Goal: Task Accomplishment & Management: Manage account settings

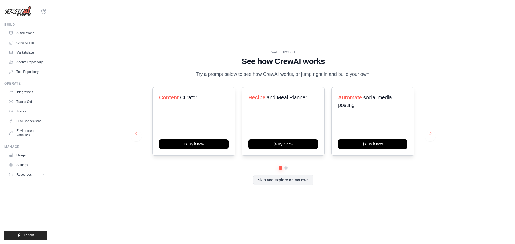
click at [42, 12] on icon at bounding box center [44, 11] width 6 height 6
click at [51, 33] on span "Settings" at bounding box center [67, 33] width 42 height 5
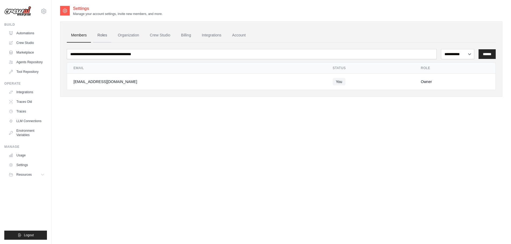
click at [106, 35] on link "Roles" at bounding box center [102, 35] width 18 height 14
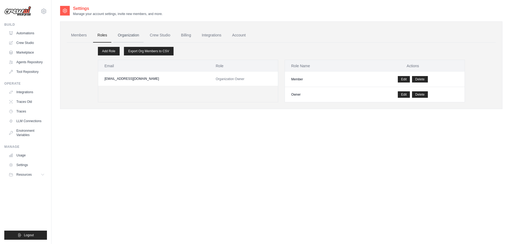
click at [135, 35] on link "Organization" at bounding box center [129, 35] width 30 height 14
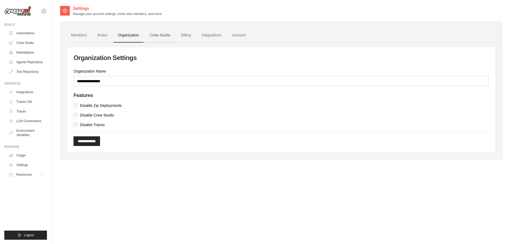
click at [162, 36] on link "Crew Studio" at bounding box center [160, 35] width 29 height 14
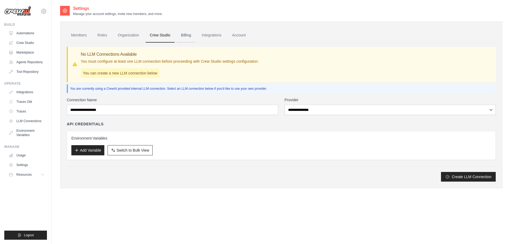
click at [192, 35] on link "Billing" at bounding box center [186, 35] width 19 height 14
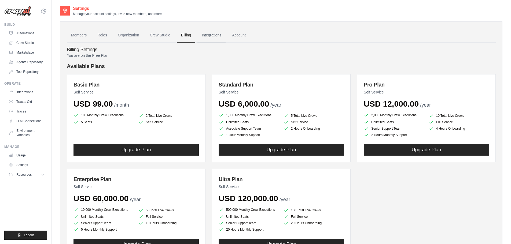
click at [218, 37] on link "Integrations" at bounding box center [212, 35] width 28 height 14
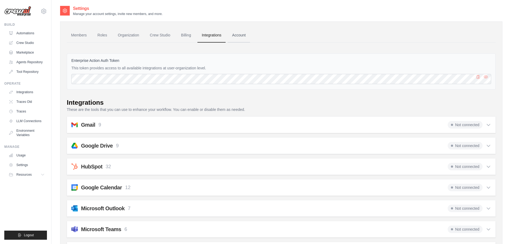
click at [244, 36] on link "Account" at bounding box center [239, 35] width 22 height 14
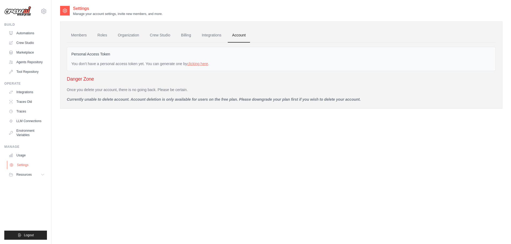
click at [22, 166] on link "Settings" at bounding box center [27, 165] width 41 height 9
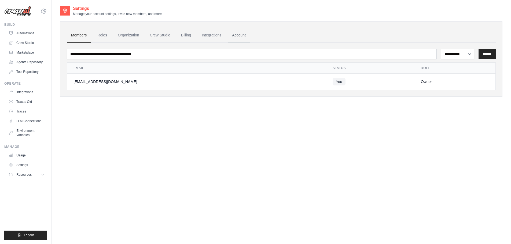
click at [240, 35] on link "Account" at bounding box center [239, 35] width 22 height 14
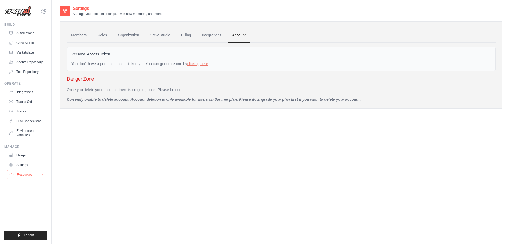
click at [26, 176] on span "Resources" at bounding box center [24, 175] width 15 height 4
click at [162, 35] on link "Crew Studio" at bounding box center [160, 35] width 29 height 14
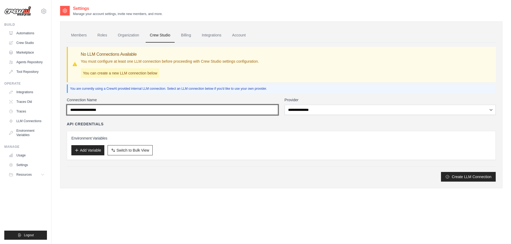
click at [114, 111] on input "Connection Name" at bounding box center [172, 110] width 211 height 10
click at [127, 111] on input "Connection Name" at bounding box center [172, 110] width 211 height 10
click at [128, 111] on input "Connection Name" at bounding box center [172, 110] width 211 height 10
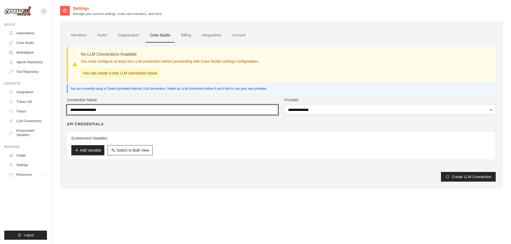
click at [128, 111] on input "Connection Name" at bounding box center [172, 110] width 211 height 10
click at [128, 110] on input "Connection Name" at bounding box center [172, 110] width 211 height 10
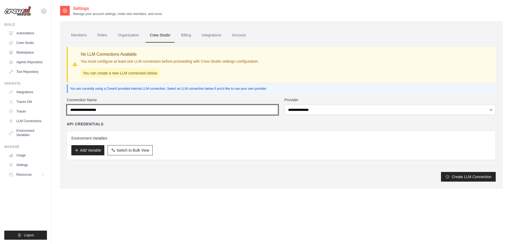
click at [128, 109] on input "Connection Name" at bounding box center [172, 110] width 211 height 10
